Goal: Navigation & Orientation: Find specific page/section

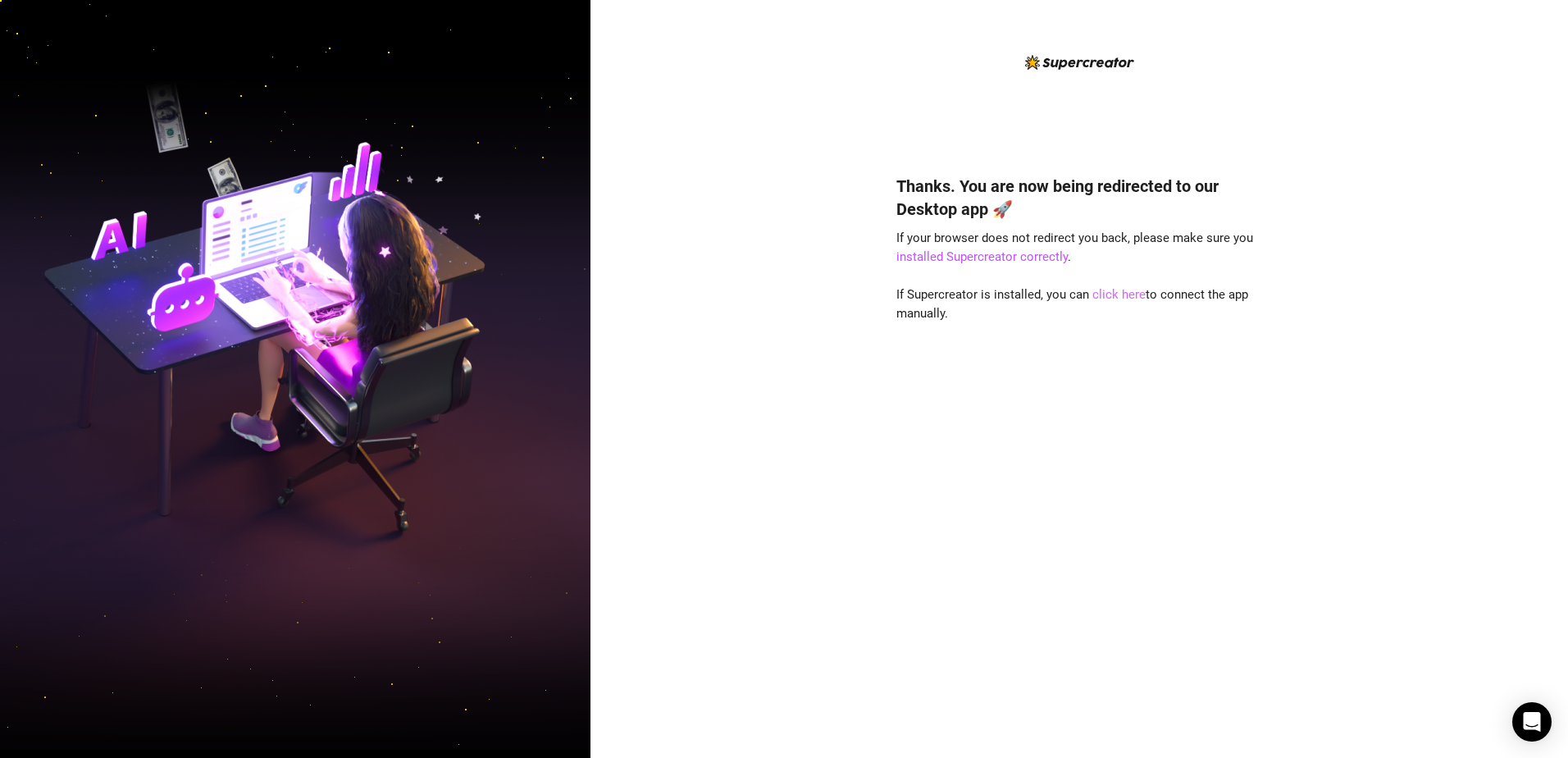
click at [1126, 299] on link "click here" at bounding box center [1119, 294] width 53 height 15
click at [1126, 296] on link "click here" at bounding box center [1119, 294] width 53 height 15
click at [1105, 294] on link "click here" at bounding box center [1119, 294] width 53 height 15
click at [1117, 295] on link "click here" at bounding box center [1119, 294] width 53 height 15
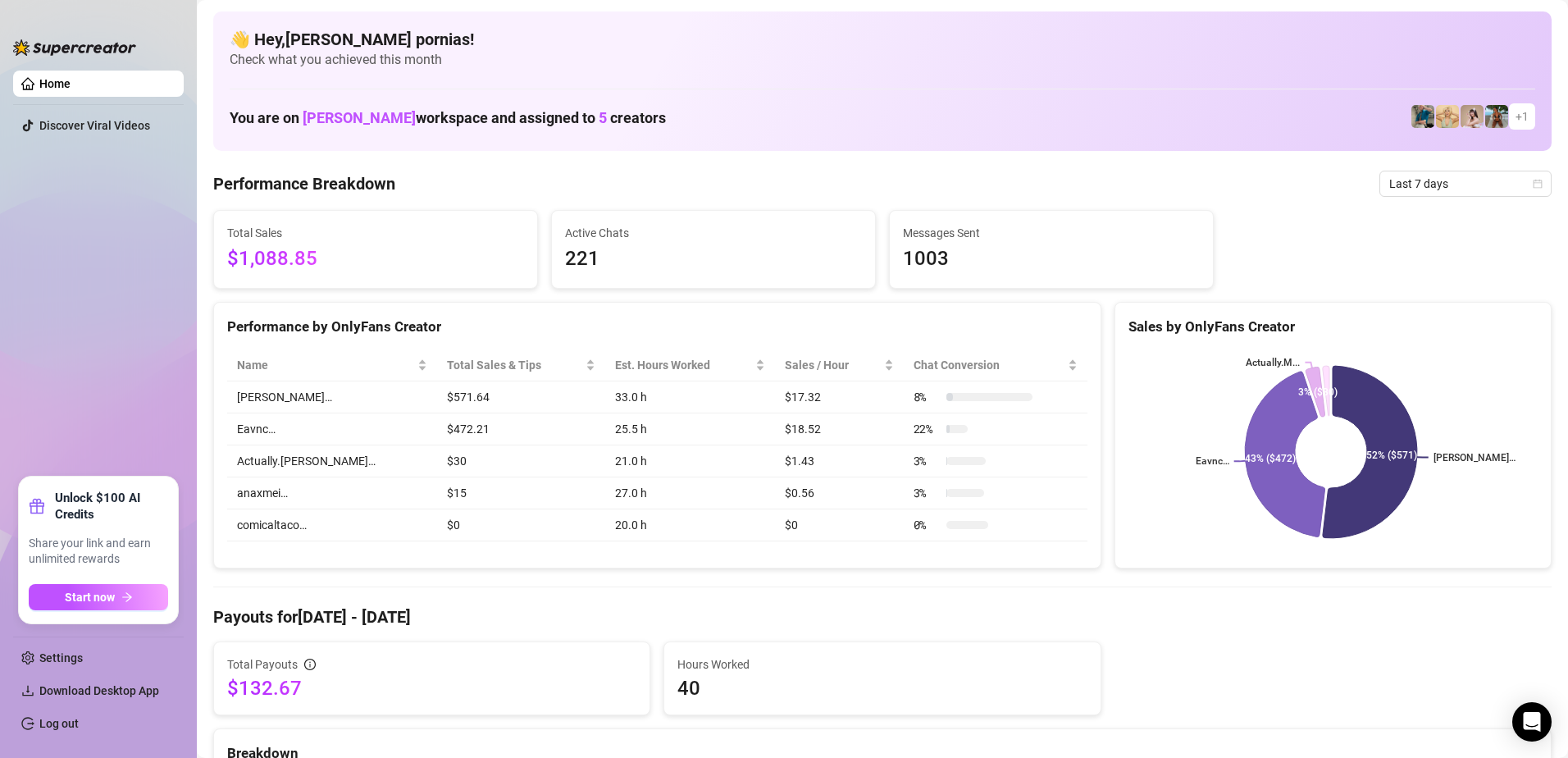
click at [70, 86] on link "Home" at bounding box center [55, 83] width 32 height 13
